Goal: Task Accomplishment & Management: Use online tool/utility

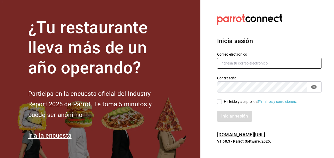
click at [287, 69] on input "text" at bounding box center [269, 63] width 104 height 11
type input "estefania.tiberius@gmail.com"
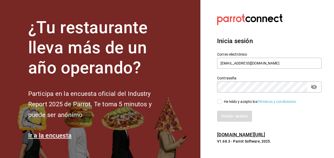
click at [222, 104] on input "He leído y acepto los Términos y condiciones." at bounding box center [219, 101] width 5 height 5
checkbox input "true"
click at [235, 122] on button "Iniciar sesión" at bounding box center [235, 116] width 36 height 11
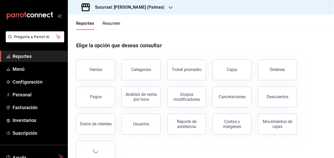
click at [104, 8] on h3 "Sucursal: [PERSON_NAME] (Palmas)" at bounding box center [128, 7] width 74 height 6
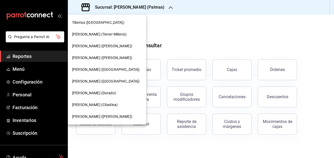
click at [116, 113] on div "[PERSON_NAME] ([PERSON_NAME])" at bounding box center [107, 117] width 78 height 12
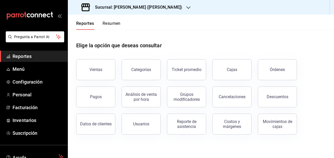
click at [104, 102] on button "Pagos" at bounding box center [95, 96] width 39 height 21
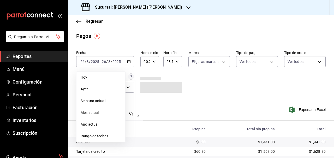
click at [113, 136] on span "Rango de fechas" at bounding box center [101, 135] width 40 height 5
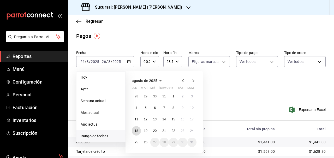
click at [140, 130] on button "18" at bounding box center [136, 130] width 9 height 9
click at [148, 133] on button "19" at bounding box center [145, 130] width 9 height 9
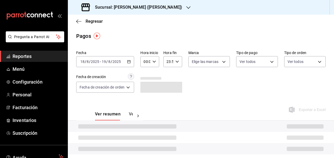
click at [155, 62] on \(Stroke\) "button" at bounding box center [154, 62] width 3 height 2
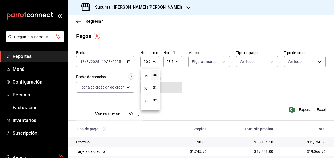
scroll to position [77, 0]
click at [146, 86] on span "07" at bounding box center [145, 86] width 1 height 4
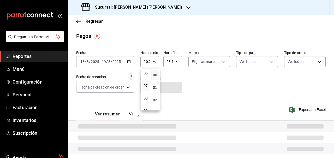
type input "07:00"
click at [176, 65] on div at bounding box center [167, 79] width 334 height 158
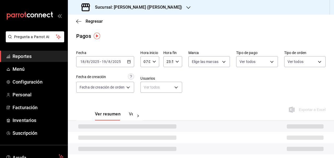
click at [177, 63] on icon "button" at bounding box center [177, 62] width 4 height 4
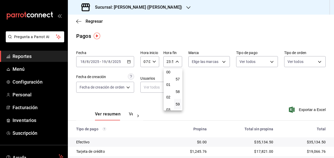
scroll to position [2, 0]
click at [168, 86] on span "01" at bounding box center [168, 86] width 1 height 4
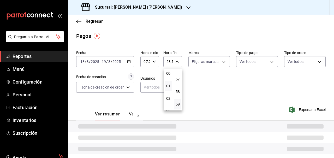
type input "01:59"
click at [220, 87] on div at bounding box center [167, 79] width 334 height 158
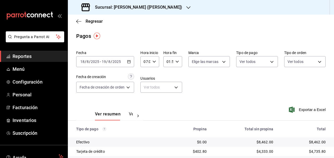
click at [312, 111] on span "Exportar a Excel" at bounding box center [308, 110] width 36 height 6
click at [128, 61] on icon "button" at bounding box center [129, 62] width 4 height 4
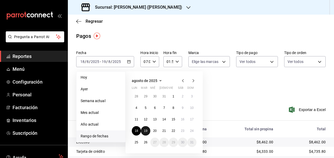
click at [146, 132] on abbr "19" at bounding box center [145, 131] width 3 height 4
click at [157, 133] on button "20" at bounding box center [154, 130] width 9 height 9
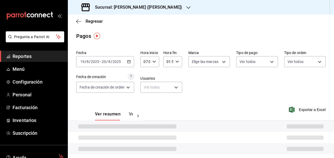
type input "00:00"
type input "23:59"
click at [156, 132] on div at bounding box center [201, 137] width 266 height 11
click at [149, 62] on input "00:00" at bounding box center [145, 61] width 10 height 10
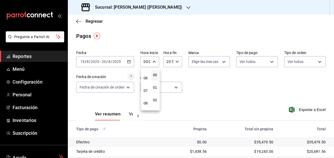
scroll to position [76, 0]
click at [146, 88] on span "07" at bounding box center [145, 87] width 1 height 4
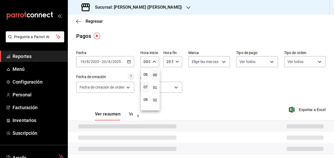
type input "07:00"
click at [170, 64] on div at bounding box center [167, 79] width 334 height 158
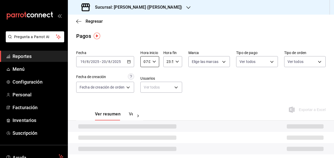
click at [177, 62] on icon "button" at bounding box center [177, 62] width 4 height 4
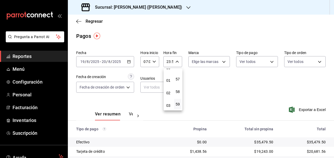
scroll to position [5, 0]
click at [169, 82] on span "01" at bounding box center [168, 83] width 1 height 4
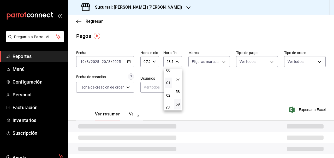
type input "01:59"
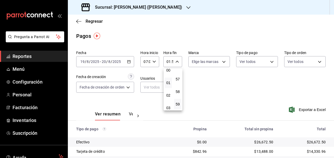
click at [214, 93] on div at bounding box center [167, 79] width 334 height 158
click at [307, 111] on span "Exportar a Excel" at bounding box center [308, 110] width 36 height 6
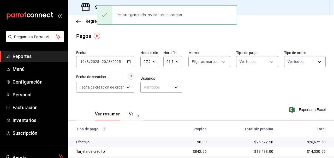
click at [119, 62] on input "2025" at bounding box center [116, 62] width 9 height 4
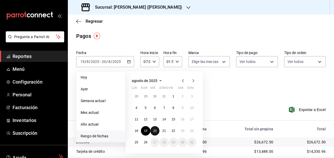
click at [156, 132] on abbr "20" at bounding box center [154, 131] width 3 height 4
click at [164, 133] on button "21" at bounding box center [163, 130] width 9 height 9
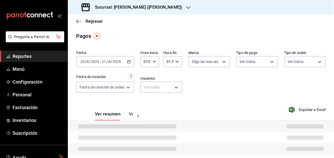
type input "00:00"
type input "23:59"
click at [164, 133] on div at bounding box center [201, 137] width 266 height 11
click at [150, 63] on input "00:00" at bounding box center [145, 61] width 10 height 10
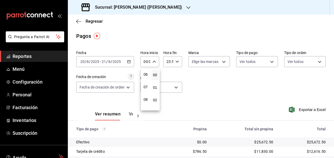
scroll to position [74, 0]
click at [146, 89] on span "07" at bounding box center [145, 88] width 1 height 4
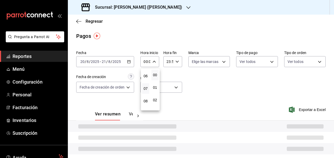
type input "07:00"
click at [170, 66] on div at bounding box center [167, 79] width 334 height 158
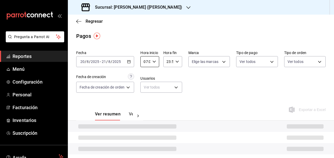
click at [175, 63] on div at bounding box center [167, 79] width 334 height 158
click at [178, 61] on icon "button" at bounding box center [177, 62] width 4 height 4
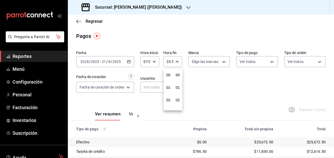
click at [178, 63] on div at bounding box center [167, 79] width 334 height 158
click at [178, 66] on div "23:59 Hora fin" at bounding box center [172, 61] width 19 height 11
click at [168, 87] on span "01" at bounding box center [168, 87] width 1 height 4
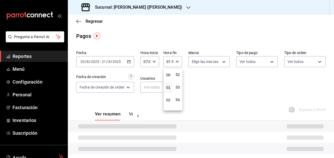
scroll to position [686, 0]
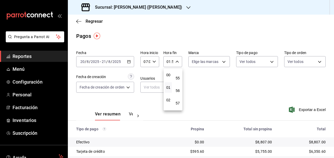
click at [178, 103] on span "57" at bounding box center [177, 103] width 1 height 4
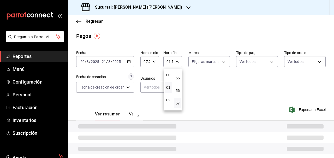
type input "01:57"
click at [205, 94] on div at bounding box center [167, 79] width 334 height 158
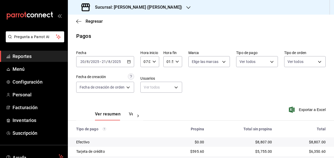
scroll to position [36, 0]
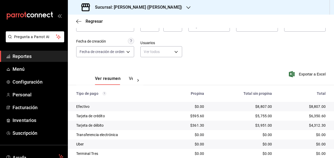
click at [312, 72] on span "Exportar a Excel" at bounding box center [308, 74] width 36 height 6
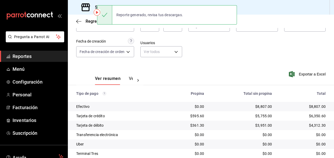
scroll to position [0, 0]
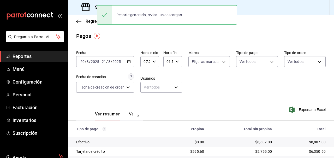
click at [114, 62] on input "2025" at bounding box center [116, 62] width 9 height 4
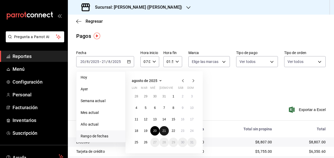
click at [164, 132] on abbr "21" at bounding box center [163, 131] width 3 height 4
click at [173, 134] on button "22" at bounding box center [173, 130] width 9 height 9
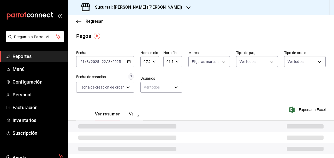
type input "00:00"
type input "23:59"
click at [149, 63] on input "00:00" at bounding box center [145, 61] width 10 height 10
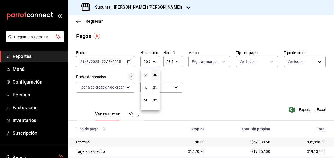
scroll to position [77, 0]
click at [146, 85] on span "07" at bounding box center [145, 85] width 1 height 4
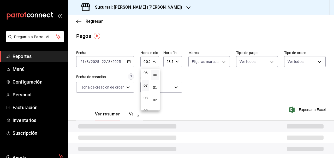
type input "07:00"
click at [169, 65] on div at bounding box center [167, 79] width 334 height 158
click at [171, 62] on div at bounding box center [167, 79] width 334 height 158
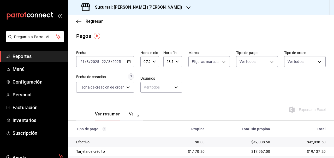
click at [171, 62] on input "23:59" at bounding box center [168, 61] width 10 height 10
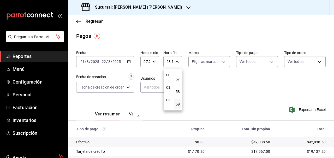
click at [168, 87] on span "01" at bounding box center [168, 87] width 1 height 4
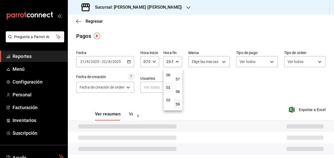
type input "01:59"
click at [168, 87] on span "01" at bounding box center [168, 87] width 1 height 4
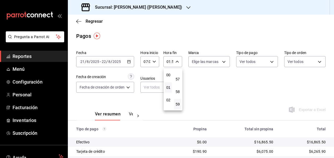
click at [207, 75] on div at bounding box center [167, 79] width 334 height 158
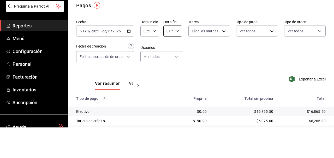
click at [301, 81] on div "Fecha [DATE] [DATE] - [DATE] [DATE] Hora inicio 07:00 Hora inicio Hora fin 01:5…" at bounding box center [201, 73] width 250 height 51
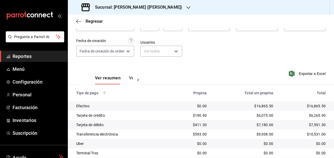
scroll to position [37, 0]
click at [312, 70] on span "Exportar a Excel" at bounding box center [308, 73] width 36 height 6
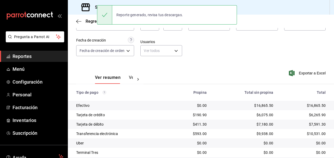
scroll to position [5, 0]
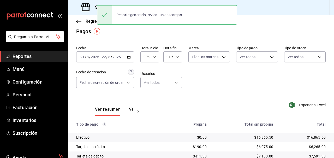
click at [120, 57] on input "2025" at bounding box center [116, 57] width 9 height 4
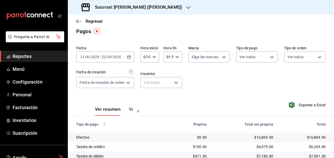
click at [120, 57] on input "2025" at bounding box center [116, 57] width 9 height 4
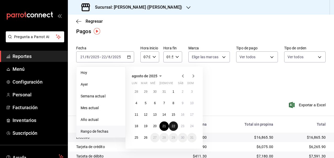
click at [172, 126] on abbr "22" at bounding box center [173, 126] width 3 height 4
click at [184, 126] on abbr "23" at bounding box center [182, 126] width 3 height 4
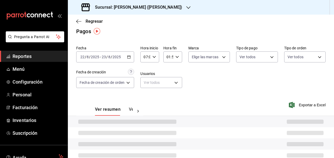
type input "00:00"
type input "23:59"
click at [149, 58] on input "00:00" at bounding box center [145, 57] width 10 height 10
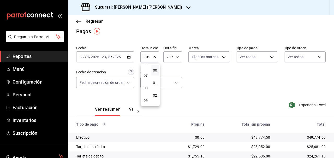
scroll to position [79, 0]
click at [146, 79] on span "07" at bounding box center [145, 79] width 1 height 4
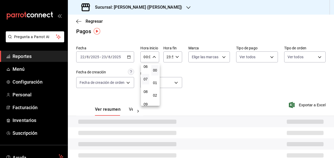
type input "07:00"
click at [173, 59] on div at bounding box center [167, 79] width 334 height 158
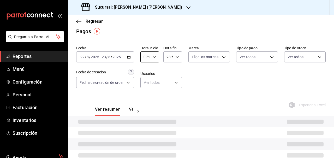
click at [172, 57] on input "23:59" at bounding box center [168, 57] width 10 height 10
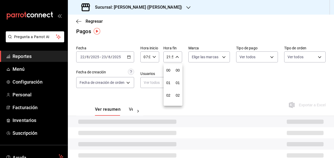
scroll to position [710, 0]
click at [173, 58] on div at bounding box center [167, 79] width 334 height 158
click at [176, 57] on icon "button" at bounding box center [177, 57] width 4 height 4
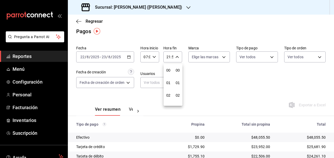
click at [168, 70] on span "01" at bounding box center [168, 69] width 1 height 4
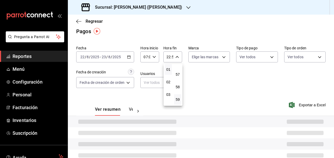
type input "01:59"
click at [208, 74] on div at bounding box center [167, 79] width 334 height 158
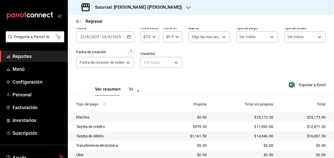
scroll to position [38, 0]
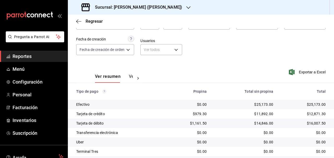
click at [314, 70] on span "Exportar a Excel" at bounding box center [308, 72] width 36 height 6
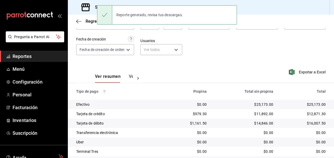
scroll to position [0, 0]
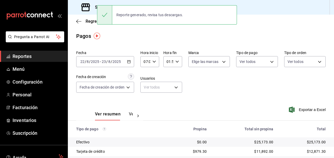
click at [128, 61] on icon "button" at bounding box center [129, 62] width 4 height 4
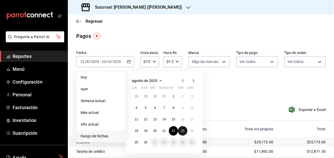
click at [184, 133] on button "23" at bounding box center [182, 130] width 9 height 9
click at [192, 132] on abbr "24" at bounding box center [191, 131] width 3 height 4
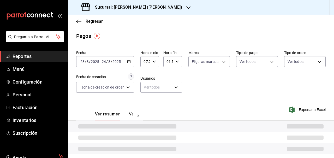
type input "00:00"
type input "23:59"
click at [192, 132] on div at bounding box center [201, 137] width 266 height 11
click at [149, 63] on input "00:00" at bounding box center [145, 61] width 10 height 10
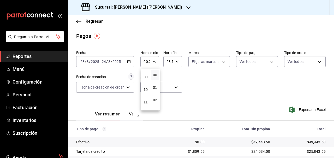
scroll to position [146, 0]
click at [147, 124] on div at bounding box center [167, 79] width 334 height 158
click at [150, 63] on input "00:00" at bounding box center [145, 61] width 10 height 10
click at [146, 91] on span "07" at bounding box center [145, 90] width 1 height 4
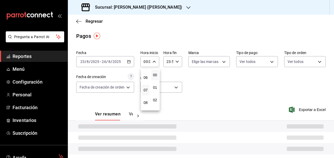
type input "07:00"
click at [171, 66] on div at bounding box center [167, 79] width 334 height 158
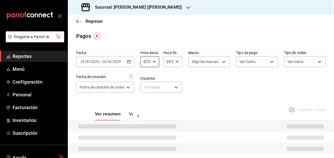
click at [171, 63] on input "23:59" at bounding box center [168, 61] width 10 height 10
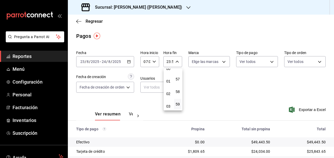
scroll to position [6, 0]
click at [168, 82] on span "01" at bounding box center [168, 82] width 1 height 4
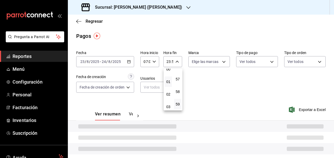
type input "01:59"
click at [168, 82] on span "01" at bounding box center [168, 82] width 1 height 4
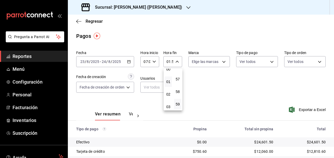
click at [200, 81] on div at bounding box center [167, 79] width 334 height 158
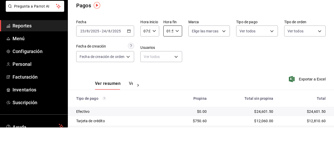
click at [323, 82] on div "Fecha [DATE] [DATE] - [DATE] [DATE] Hora inicio 07:00 Hora inicio Hora fin 01:5…" at bounding box center [201, 73] width 250 height 51
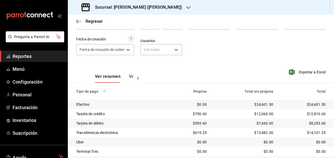
scroll to position [38, 0]
click at [316, 69] on span "Exportar a Excel" at bounding box center [308, 72] width 36 height 6
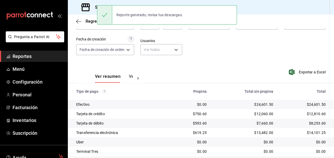
scroll to position [0, 0]
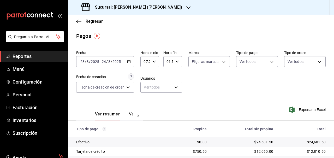
click at [121, 61] on div "[DATE] [DATE]" at bounding box center [111, 62] width 20 height 4
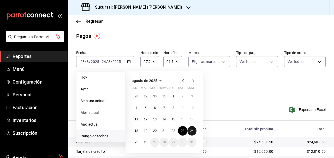
click at [194, 132] on button "24" at bounding box center [191, 130] width 9 height 9
click at [137, 142] on abbr "25" at bounding box center [136, 142] width 3 height 4
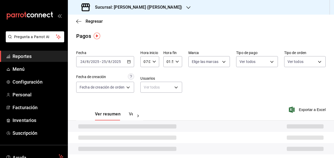
type input "00:00"
type input "23:59"
click at [161, 79] on label "Usuarios" at bounding box center [161, 78] width 42 height 4
click at [153, 61] on \(Stroke\) "button" at bounding box center [154, 62] width 3 height 2
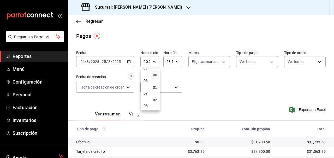
scroll to position [71, 0]
click at [146, 92] on span "07" at bounding box center [145, 92] width 1 height 4
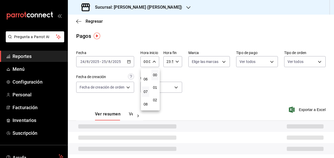
type input "07:00"
click at [195, 88] on div at bounding box center [167, 79] width 334 height 158
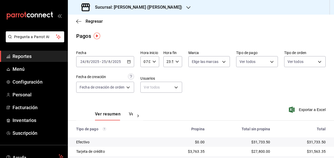
click at [171, 63] on input "23:59" at bounding box center [168, 61] width 10 height 10
click at [168, 73] on span "01" at bounding box center [168, 72] width 1 height 4
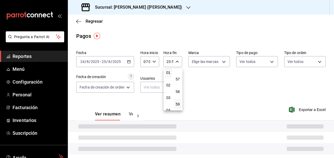
type input "01:59"
click at [213, 79] on div at bounding box center [167, 79] width 334 height 158
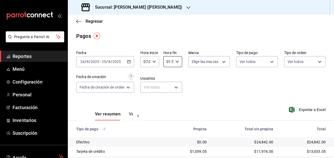
click at [313, 30] on main "Regresar Pagos Fecha [DATE] [DATE] - [DATE] [DATE] Hora inicio 07:00 Hora inici…" at bounding box center [201, 118] width 266 height 206
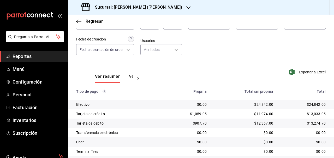
click at [315, 69] on span "Exportar a Excel" at bounding box center [308, 72] width 36 height 6
